Goal: Information Seeking & Learning: Understand process/instructions

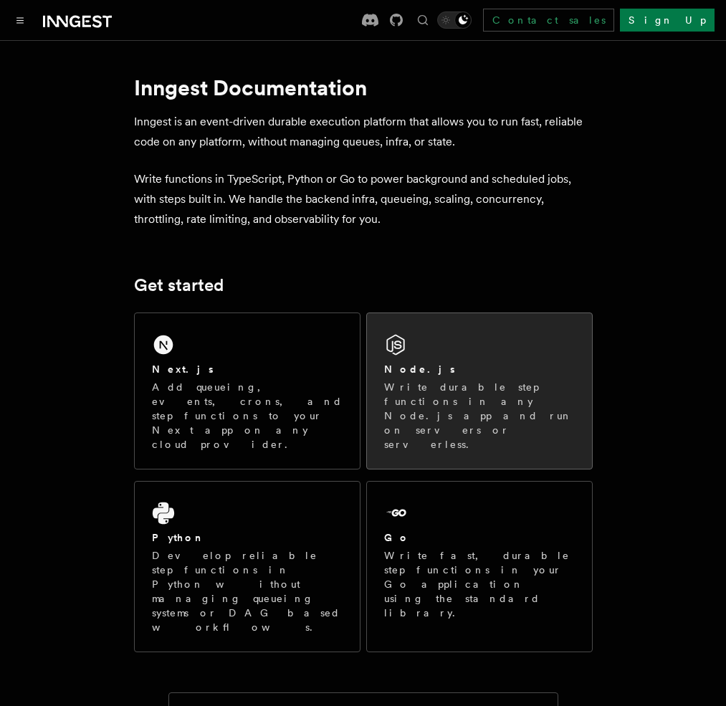
click at [467, 381] on div "Node.js Write durable step functions in any Node.js app and run on servers or s…" at bounding box center [479, 391] width 225 height 156
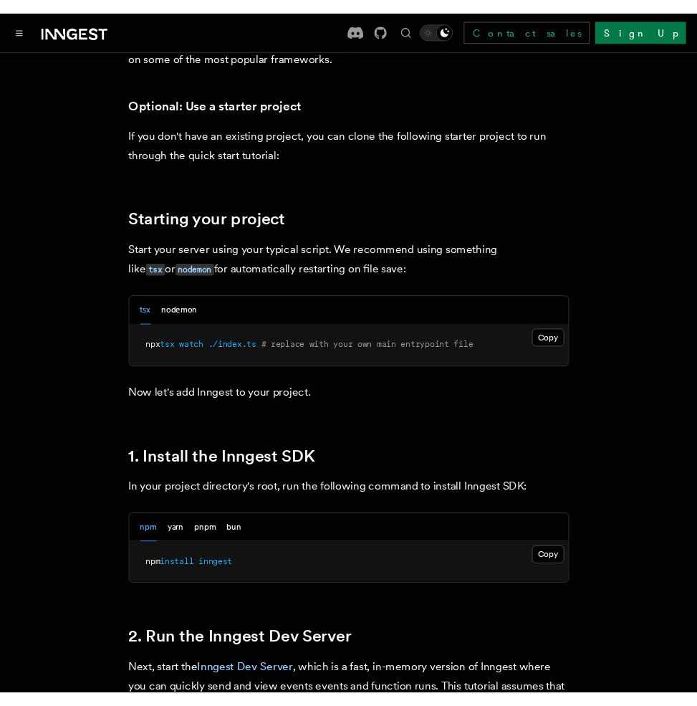
scroll to position [788, 0]
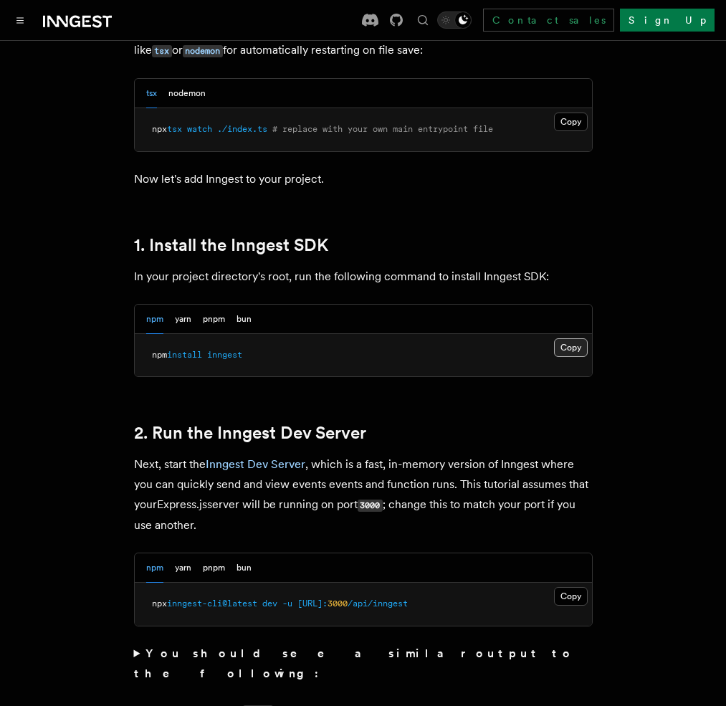
click at [588, 338] on button "Copy Copied" at bounding box center [571, 347] width 34 height 19
click at [593, 235] on h2 "1. Install the Inngest SDK" at bounding box center [363, 245] width 459 height 20
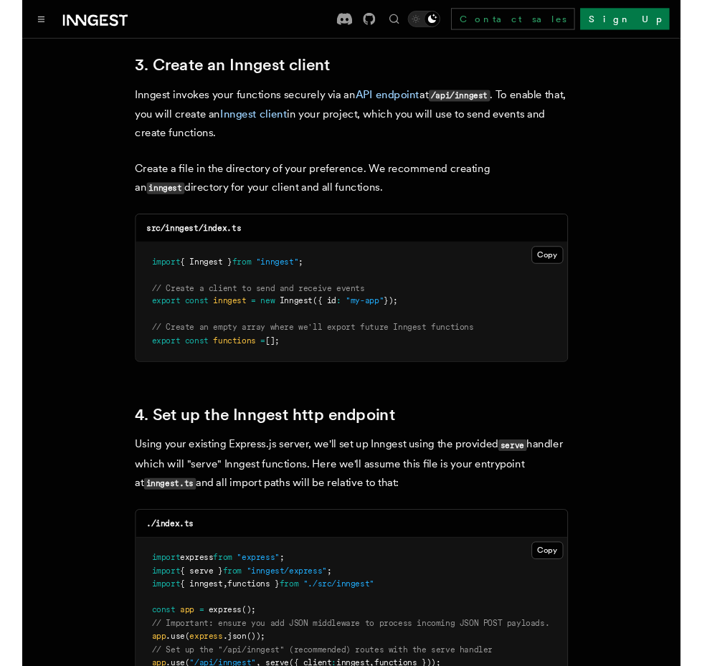
scroll to position [1864, 0]
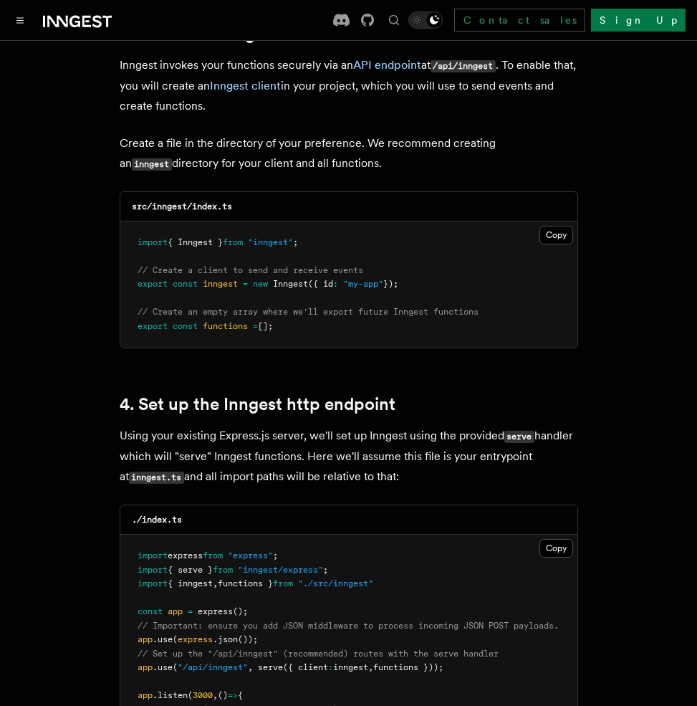
click at [558, 226] on button "Copy Copied" at bounding box center [557, 235] width 34 height 19
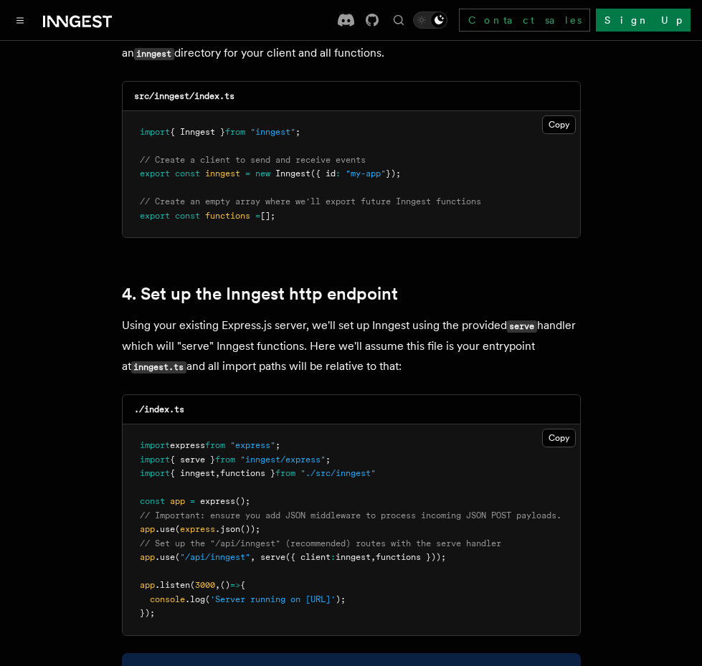
scroll to position [2150, 0]
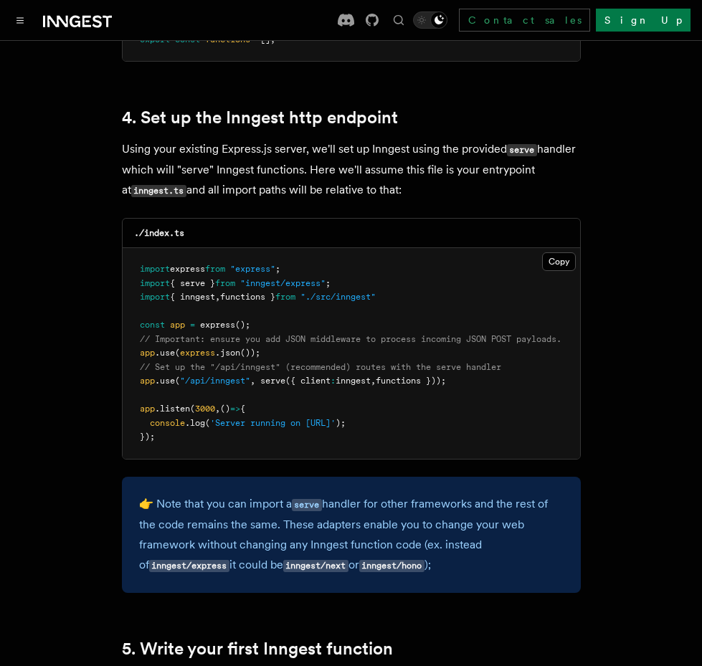
drag, startPoint x: 140, startPoint y: 362, endPoint x: 475, endPoint y: 362, distance: 335.4
click at [475, 362] on pre "import express from "express" ; import { serve } from "inngest/express" ; impor…" at bounding box center [351, 353] width 457 height 211
copy span "app .use ( "/api/inngest" , serve ({ client : inngest , functions }));"
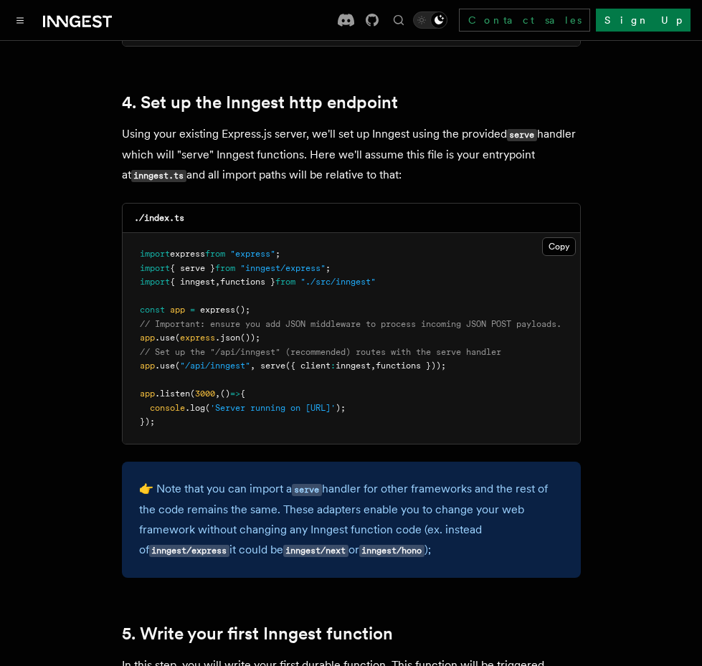
scroll to position [2087, 0]
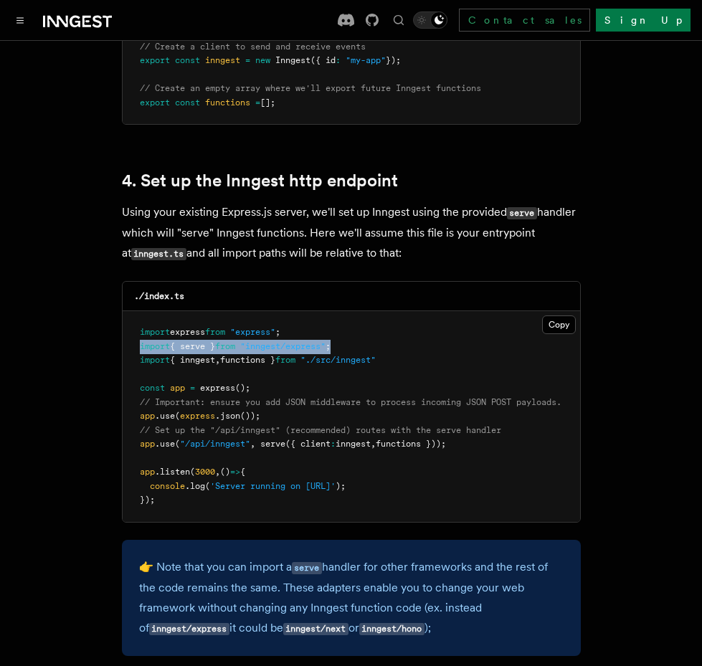
drag, startPoint x: 365, startPoint y: 327, endPoint x: 130, endPoint y: 325, distance: 235.1
click at [130, 325] on pre "import express from "express" ; import { serve } from "inngest/express" ; impor…" at bounding box center [351, 416] width 457 height 211
copy span "import { serve } from "inngest/express" ;"
